Goal: Complete application form

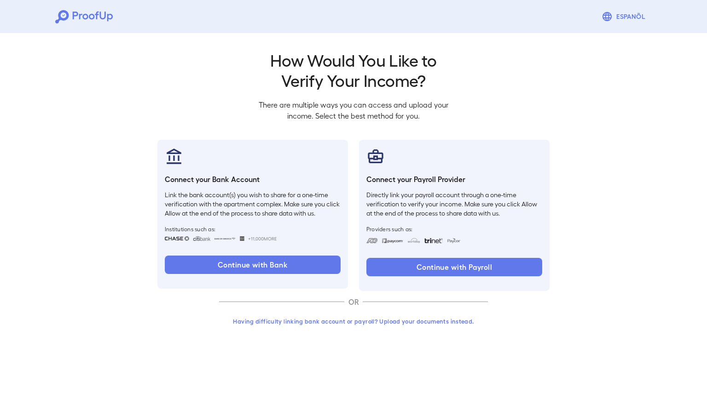
drag, startPoint x: 0, startPoint y: 0, endPoint x: 314, endPoint y: 318, distance: 446.4
click at [314, 318] on button "Having difficulty linking bank account or payroll? Upload your documents instea…" at bounding box center [353, 321] width 269 height 17
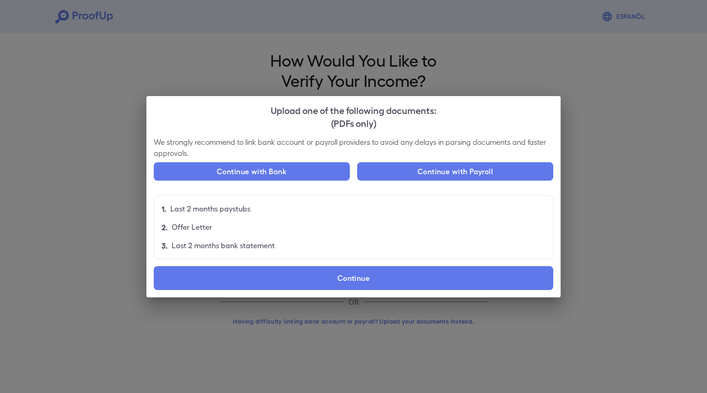
click at [302, 319] on div "Upload one of the following documents: (PDFs only) We strongly recommend to lin…" at bounding box center [353, 196] width 707 height 393
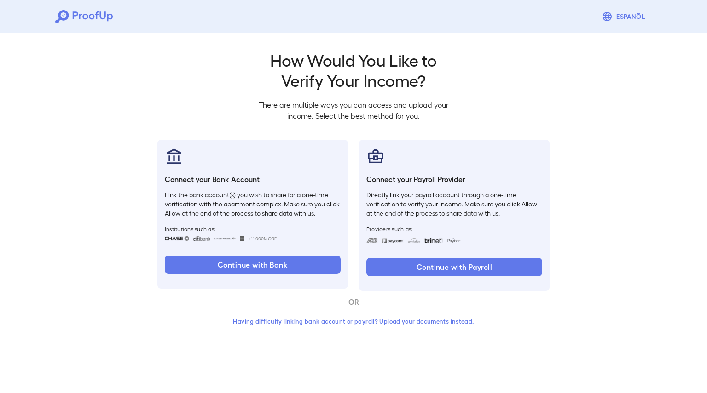
click at [302, 321] on button "Having difficulty linking bank account or payroll? Upload your documents instea…" at bounding box center [353, 321] width 269 height 17
click at [350, 323] on button "Having difficulty linking bank account or payroll? Upload your documents instea…" at bounding box center [353, 321] width 269 height 17
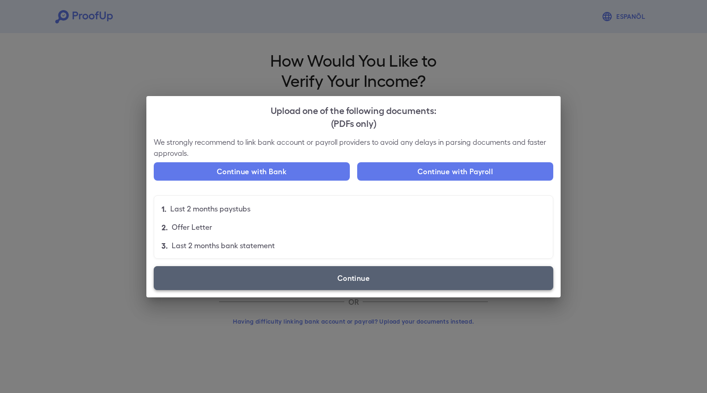
click at [336, 277] on label "Continue" at bounding box center [353, 278] width 399 height 24
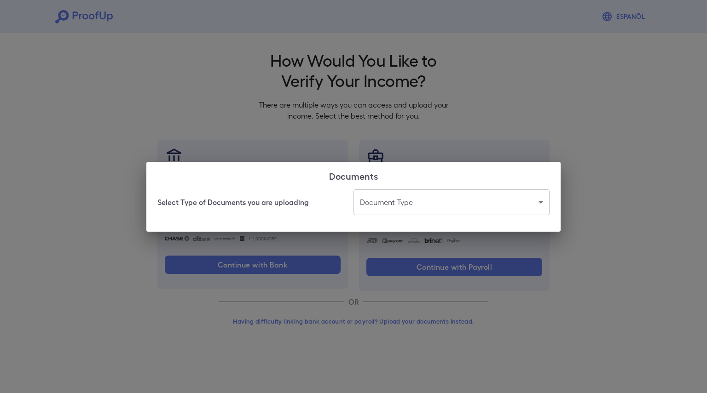
click at [388, 204] on body "Espanõl Go back How Would You Like to Verify Your Income? There are multiple wa…" at bounding box center [353, 176] width 707 height 352
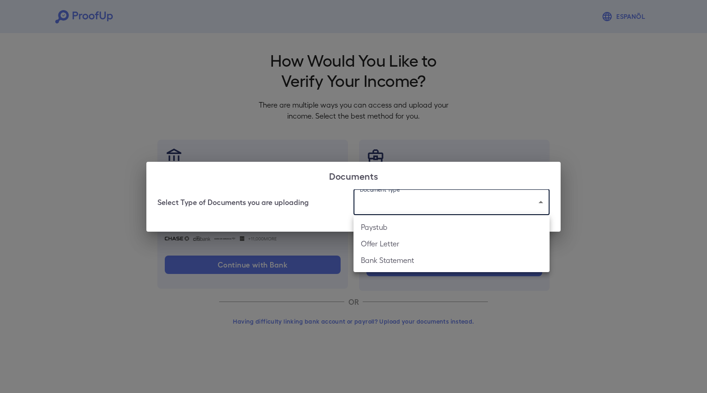
click at [398, 265] on li "Bank Statement" at bounding box center [451, 260] width 196 height 17
type input "**********"
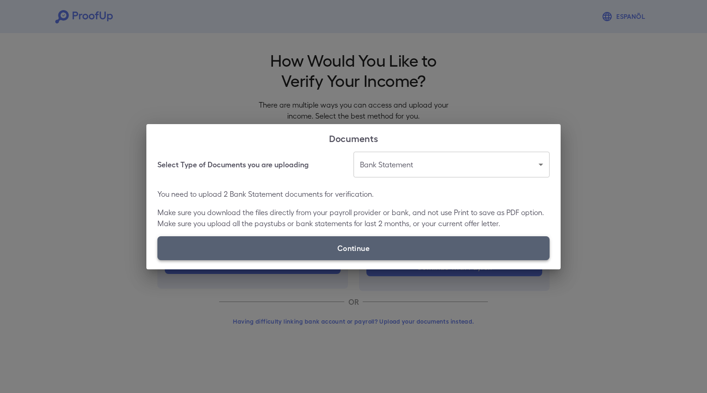
click at [342, 244] on label "Continue" at bounding box center [353, 249] width 392 height 24
click at [158, 260] on input "Continue" at bounding box center [157, 260] width 0 height 0
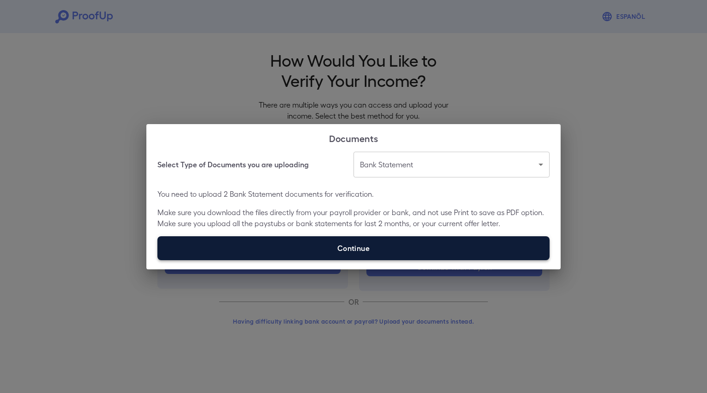
type input "**********"
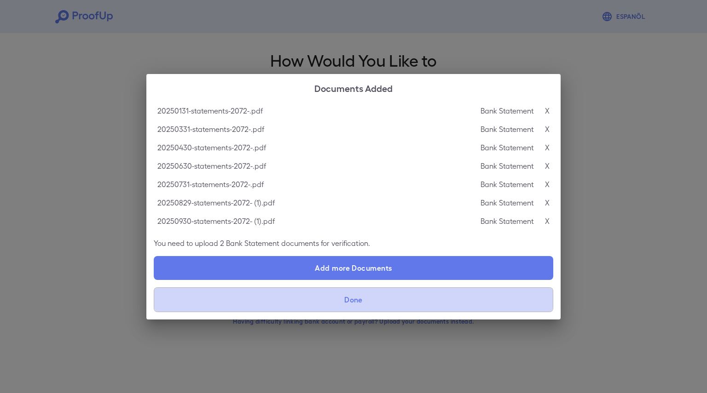
click at [353, 310] on button "Done" at bounding box center [353, 300] width 399 height 25
